Goal: Information Seeking & Learning: Check status

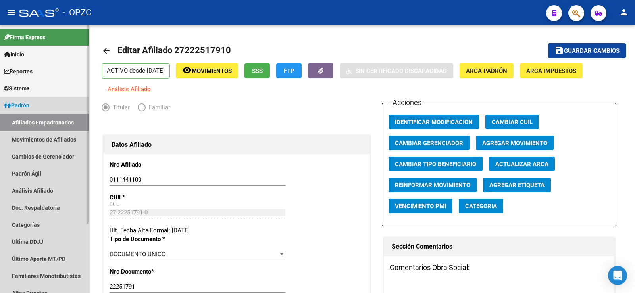
click at [70, 120] on link "Afiliados Empadronados" at bounding box center [44, 122] width 89 height 17
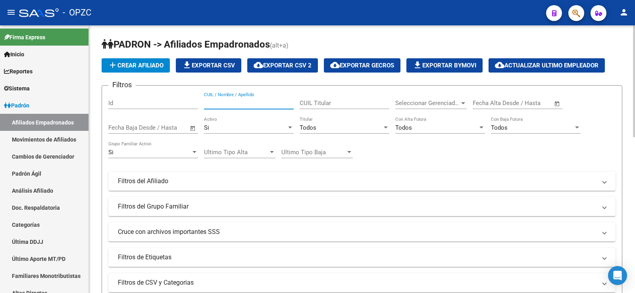
click at [260, 103] on input "CUIL / Nombre / Apellido" at bounding box center [249, 103] width 90 height 7
drag, startPoint x: 235, startPoint y: 100, endPoint x: 172, endPoint y: 96, distance: 63.6
click at [172, 96] on div "Filtros Id OCCHI CUIL / Nombre / Apellido CUIL Titular Seleccionar Gerenciador …" at bounding box center [361, 179] width 507 height 175
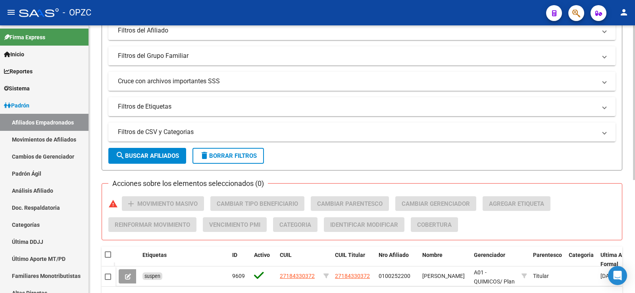
scroll to position [196, 0]
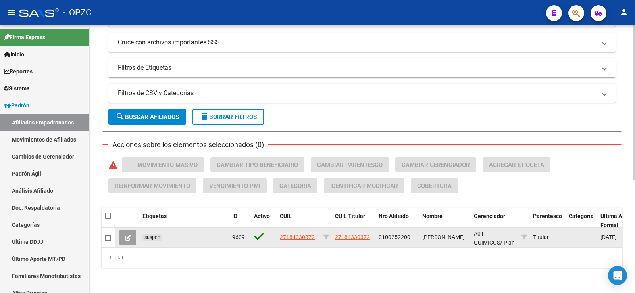
type input "MIGLINO"
drag, startPoint x: 316, startPoint y: 229, endPoint x: 272, endPoint y: 229, distance: 44.1
click at [272, 229] on div "suspen 9609 27184330372 27184330372 0100252200 [PERSON_NAME] A01 - QUIMICOS / P…" at bounding box center [567, 238] width 903 height 20
copy div "27184330372"
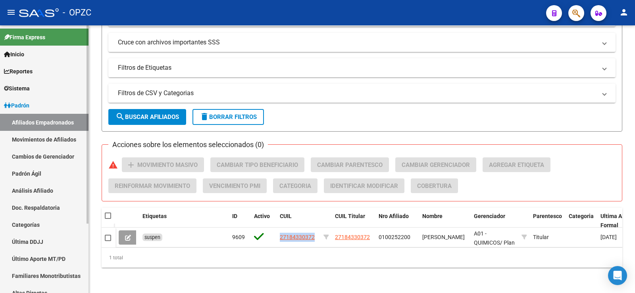
click at [43, 187] on link "Análisis Afiliado" at bounding box center [44, 190] width 89 height 17
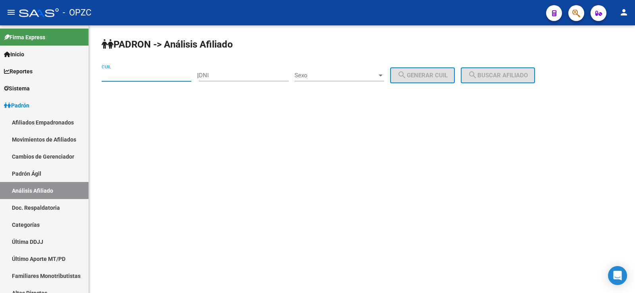
paste input "27-18433037-2"
type input "27-18433037-2"
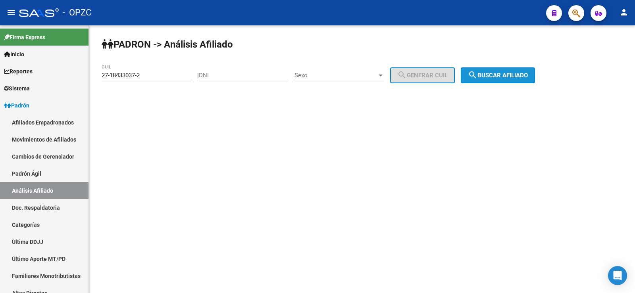
click at [493, 74] on span "search Buscar afiliado" at bounding box center [498, 75] width 60 height 7
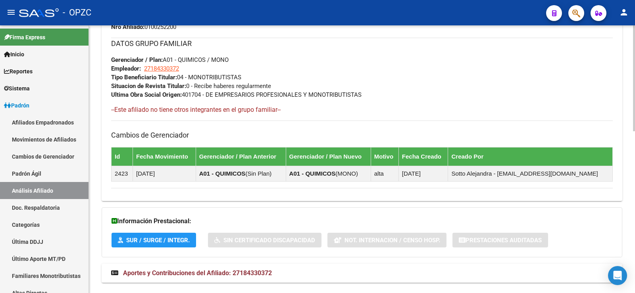
scroll to position [410, 0]
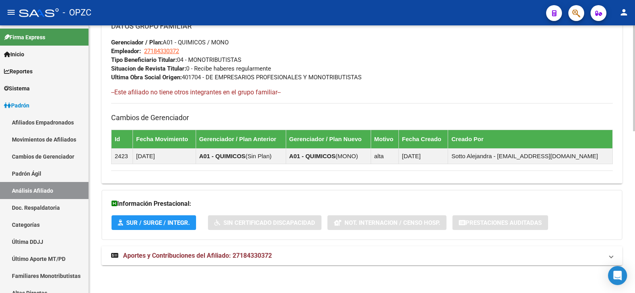
click at [196, 256] on span "Aportes y Contribuciones del Afiliado: 27184330372" at bounding box center [197, 256] width 149 height 8
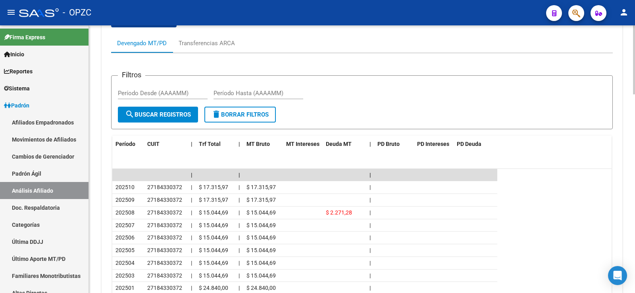
scroll to position [728, 0]
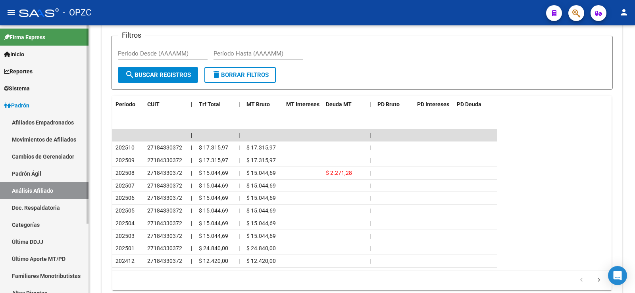
drag, startPoint x: 218, startPoint y: 82, endPoint x: 0, endPoint y: 154, distance: 229.6
drag, startPoint x: 0, startPoint y: 154, endPoint x: 45, endPoint y: 122, distance: 55.5
click at [45, 122] on link "Afiliados Empadronados" at bounding box center [44, 122] width 89 height 17
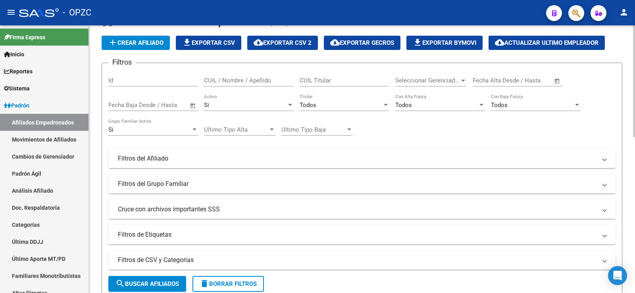
scroll to position [17, 0]
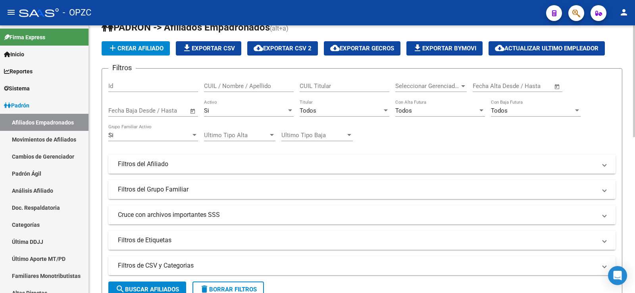
click at [228, 83] on input "CUIL / Nombre / Apellido" at bounding box center [249, 86] width 90 height 7
type input "DE [PERSON_NAME]"
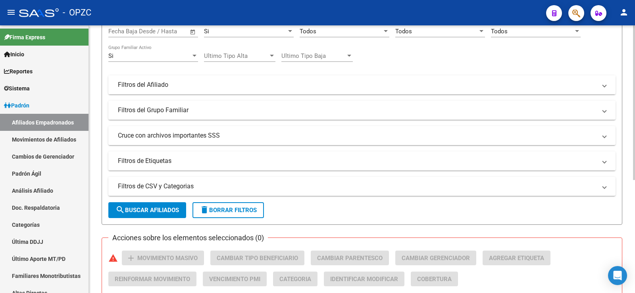
scroll to position [196, 0]
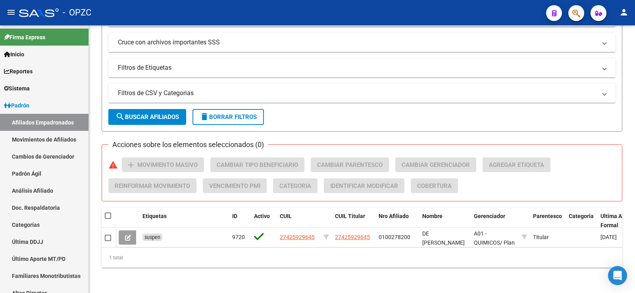
click at [130, 234] on span at bounding box center [128, 237] width 6 height 7
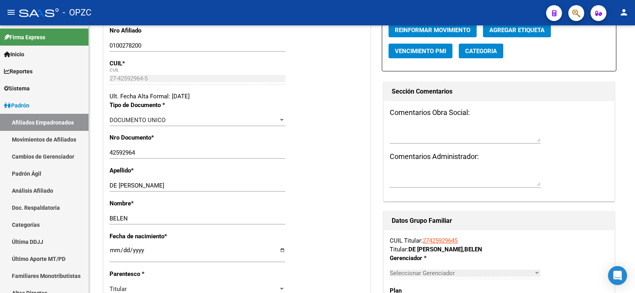
radio input "true"
type input "27-42592964-5"
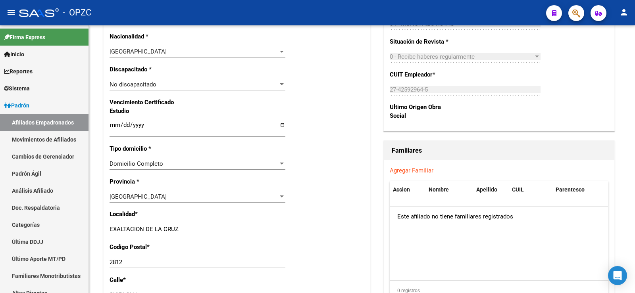
scroll to position [510, 0]
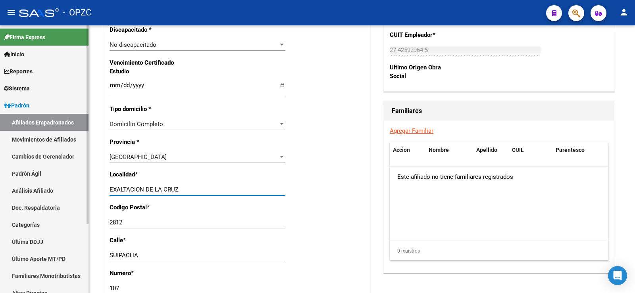
drag, startPoint x: 195, startPoint y: 192, endPoint x: 54, endPoint y: 197, distance: 141.0
click at [54, 197] on mat-sidenav-container "Firma Express Inicio Calendario SSS Instructivos Contacto OS Reportes Tablero d…" at bounding box center [317, 159] width 635 height 268
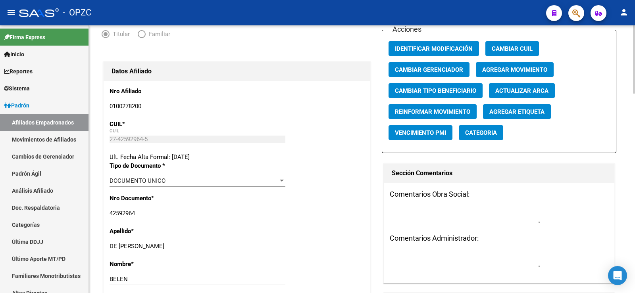
scroll to position [0, 0]
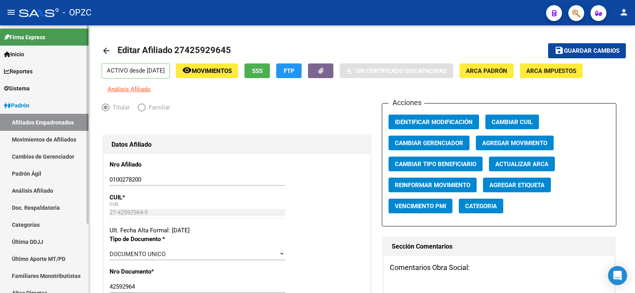
type input "ZARATE"
click at [49, 119] on link "Afiliados Empadronados" at bounding box center [44, 122] width 89 height 17
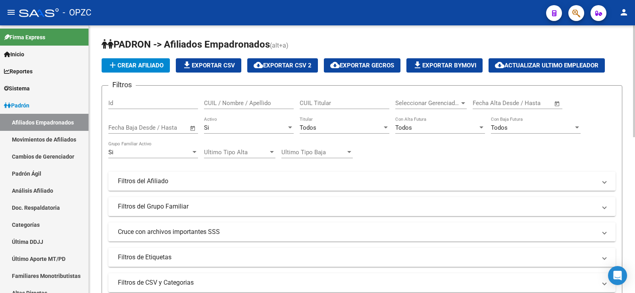
click at [212, 102] on input "CUIL / Nombre / Apellido" at bounding box center [249, 103] width 90 height 7
drag, startPoint x: 225, startPoint y: 103, endPoint x: 129, endPoint y: 102, distance: 96.9
click at [129, 102] on div "Filtros Id NORES CUIL / Nombre / Apellido CUIL Titular Seleccionar Gerenciador …" at bounding box center [361, 179] width 507 height 175
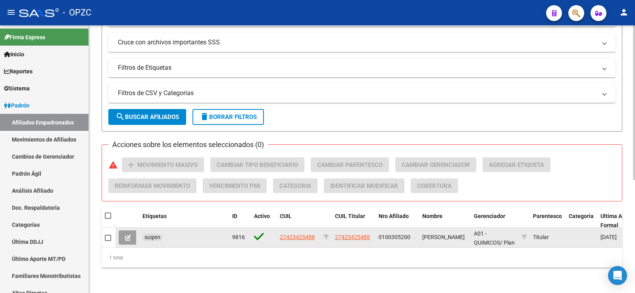
type input "[PERSON_NAME]"
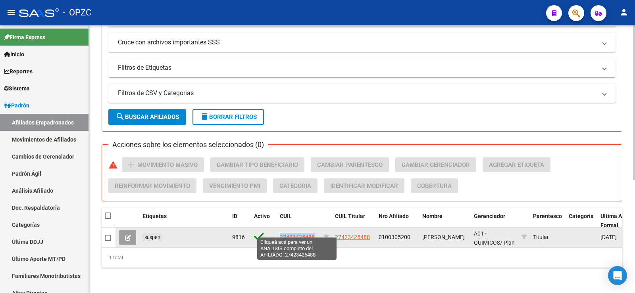
drag, startPoint x: 315, startPoint y: 231, endPoint x: 280, endPoint y: 231, distance: 34.9
click at [280, 233] on div "27423425488" at bounding box center [298, 237] width 37 height 9
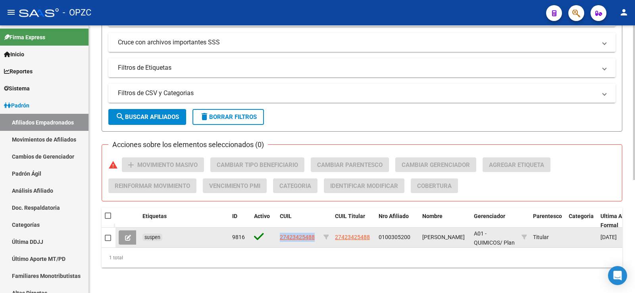
copy span "27423425488"
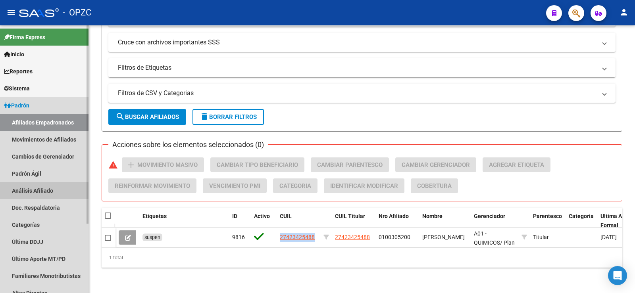
click at [44, 187] on link "Análisis Afiliado" at bounding box center [44, 190] width 89 height 17
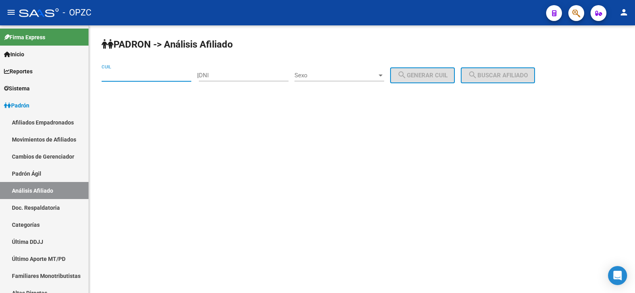
paste input "27-42342548-8"
type input "27-42342548-8"
click at [490, 76] on span "search Buscar afiliado" at bounding box center [498, 75] width 60 height 7
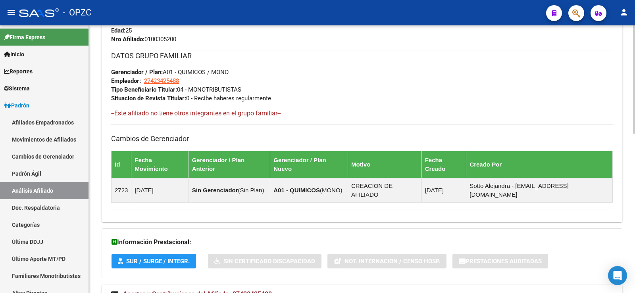
scroll to position [395, 0]
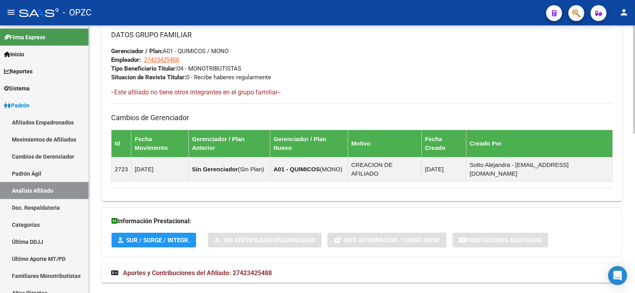
click at [165, 270] on span "Aportes y Contribuciones del Afiliado: 27423425488" at bounding box center [197, 274] width 149 height 8
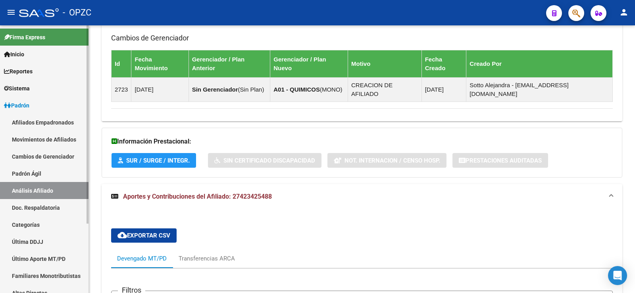
scroll to position [474, 0]
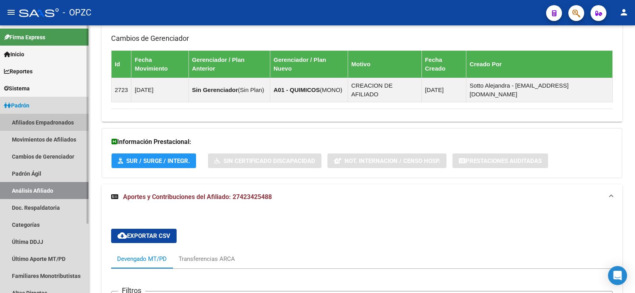
click at [58, 121] on link "Afiliados Empadronados" at bounding box center [44, 122] width 89 height 17
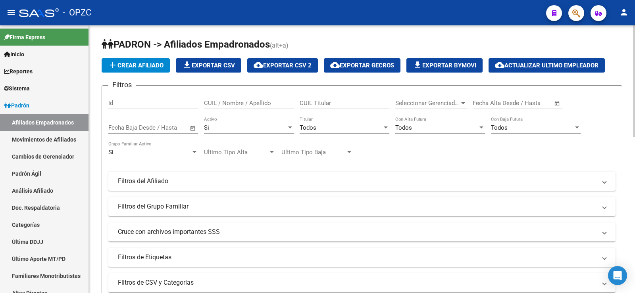
click at [217, 102] on input "CUIL / Nombre / Apellido" at bounding box center [249, 103] width 90 height 7
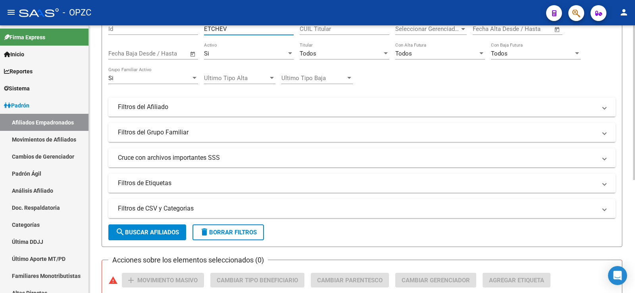
scroll to position [196, 0]
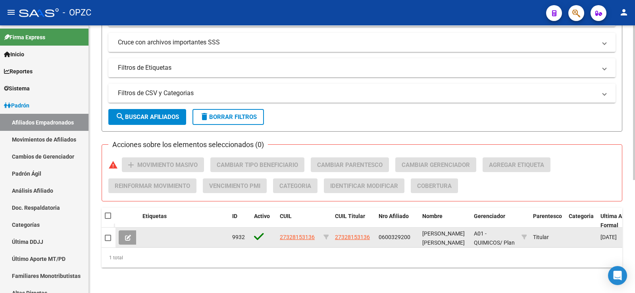
type input "ETCHEV"
click at [133, 231] on button at bounding box center [128, 238] width 19 height 14
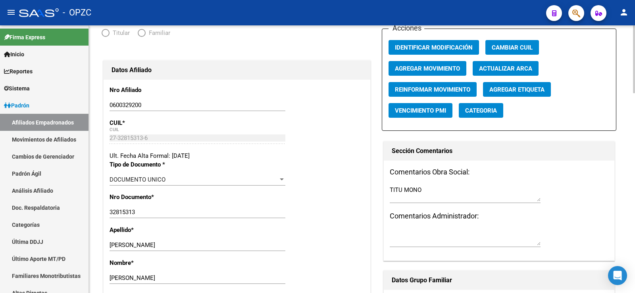
radio input "true"
type input "27-32815313-6"
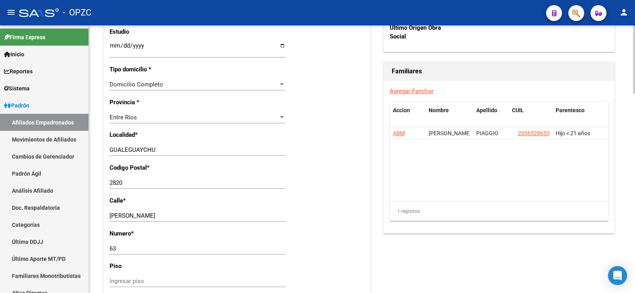
scroll to position [590, 0]
